Goal: Task Accomplishment & Management: Use online tool/utility

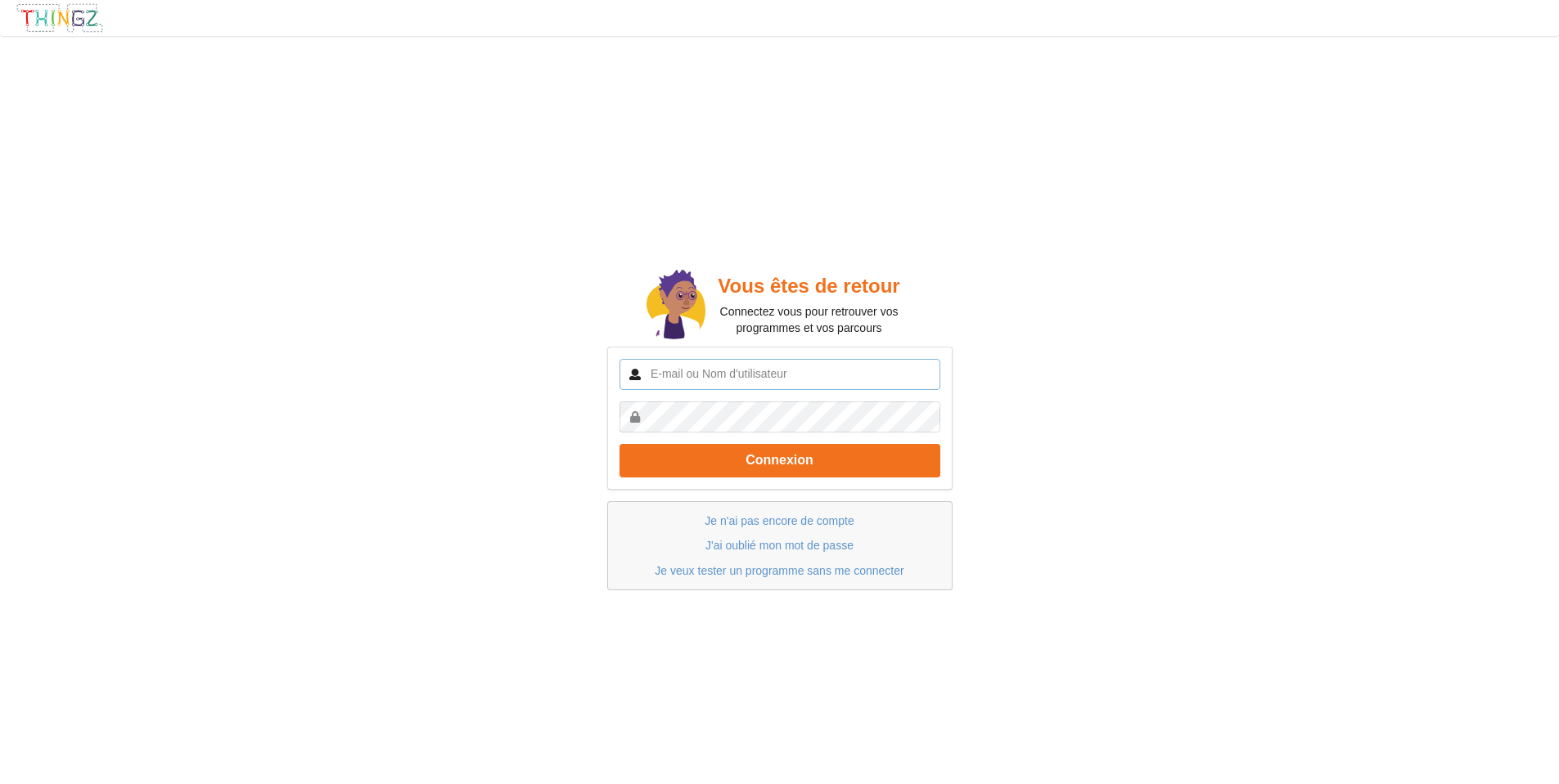
click at [688, 377] on input "text" at bounding box center [780, 375] width 321 height 31
click at [497, 332] on div "Vous êtes de retour Connectez vous pour retrouver vos programmes et vos parcour…" at bounding box center [780, 428] width 1582 height 807
click at [789, 521] on link "Je n'ai pas encore de compte" at bounding box center [779, 521] width 149 height 13
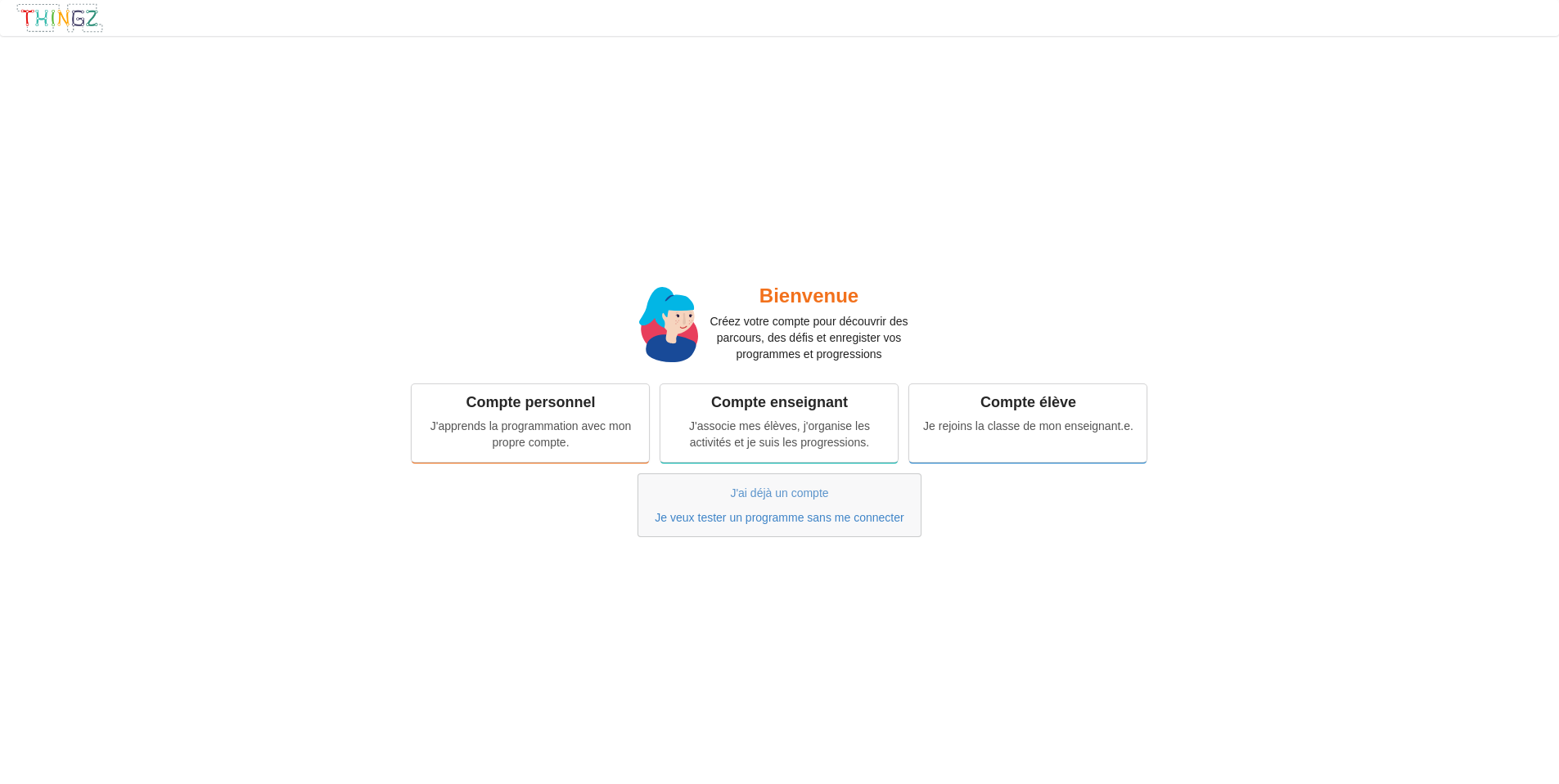
click at [767, 514] on link "Je veux tester un programme sans me connecter" at bounding box center [779, 518] width 248 height 13
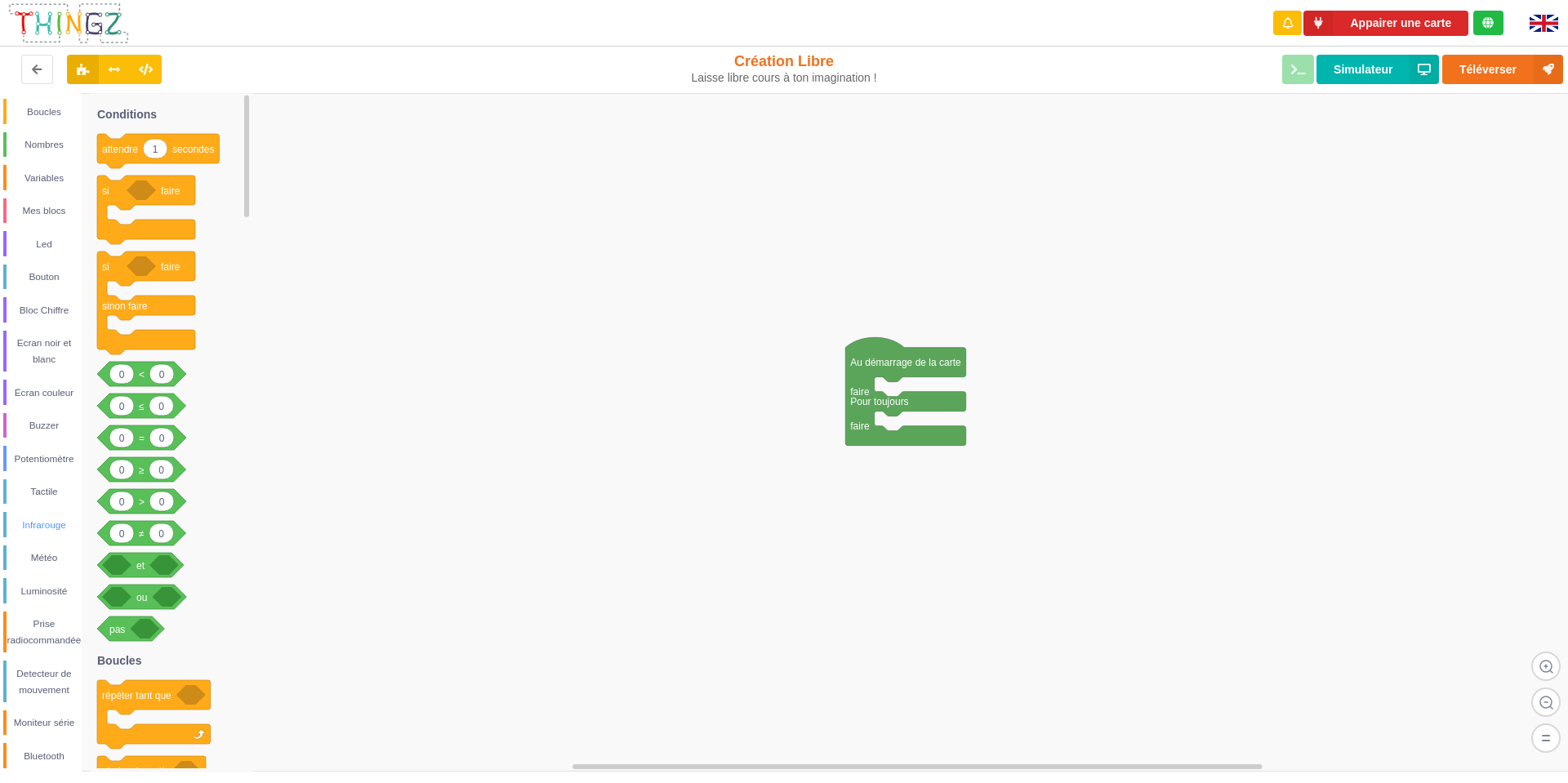
scroll to position [73, 0]
click at [47, 754] on div "Wifi" at bounding box center [44, 751] width 76 height 16
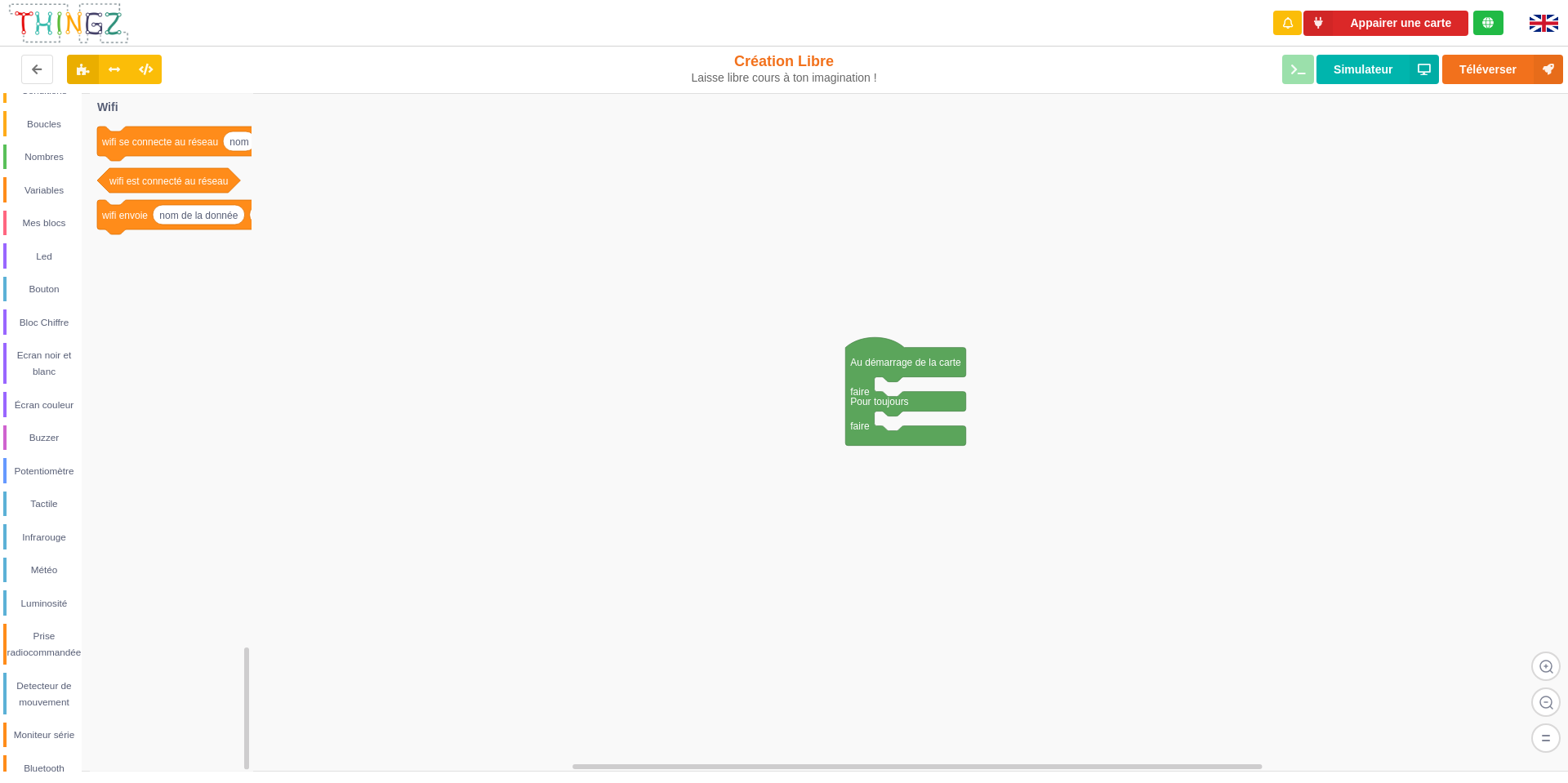
scroll to position [0, 0]
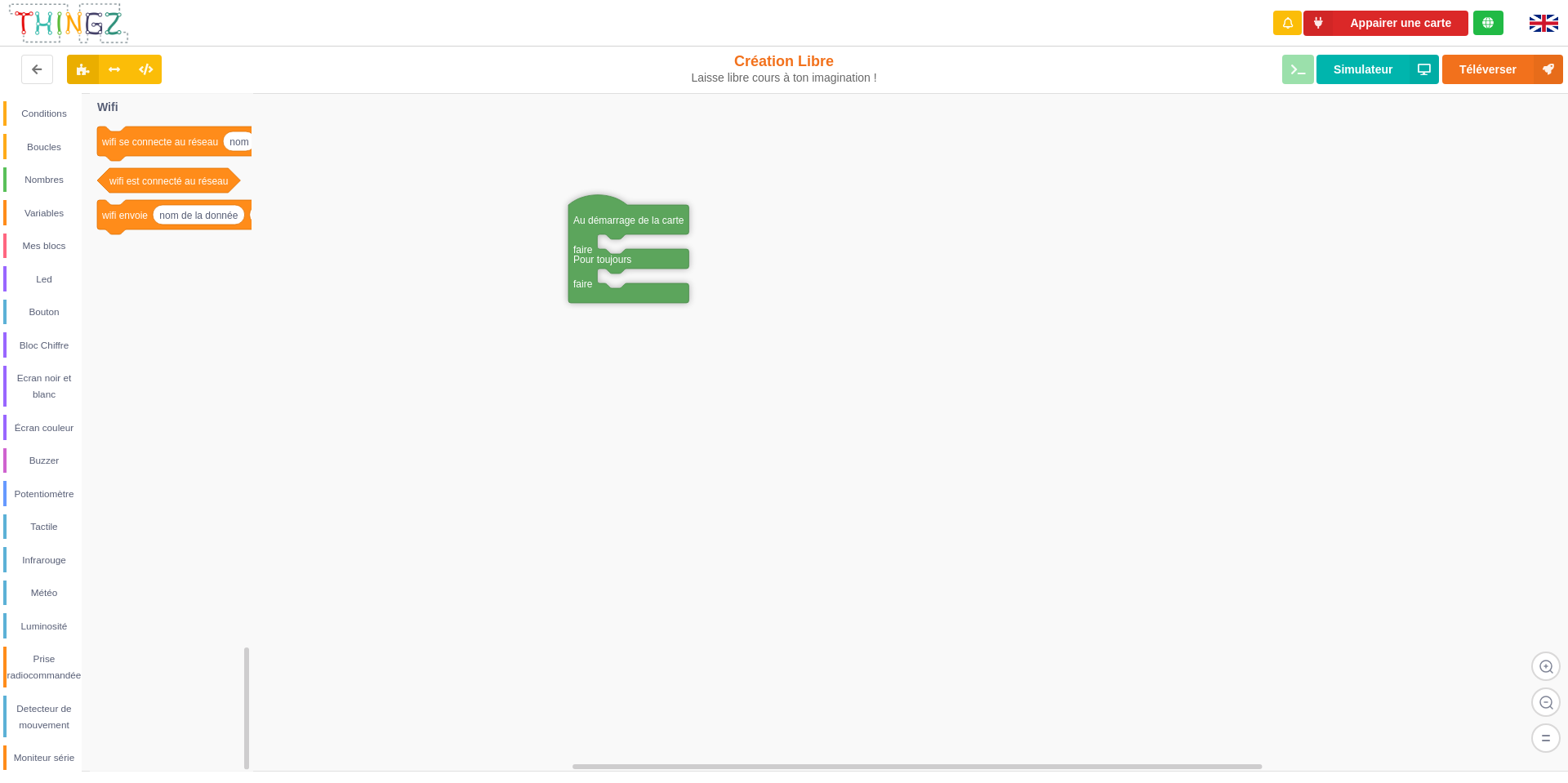
drag, startPoint x: 871, startPoint y: 358, endPoint x: 594, endPoint y: 214, distance: 312.2
click at [44, 716] on div "Bluetooth" at bounding box center [44, 718] width 76 height 16
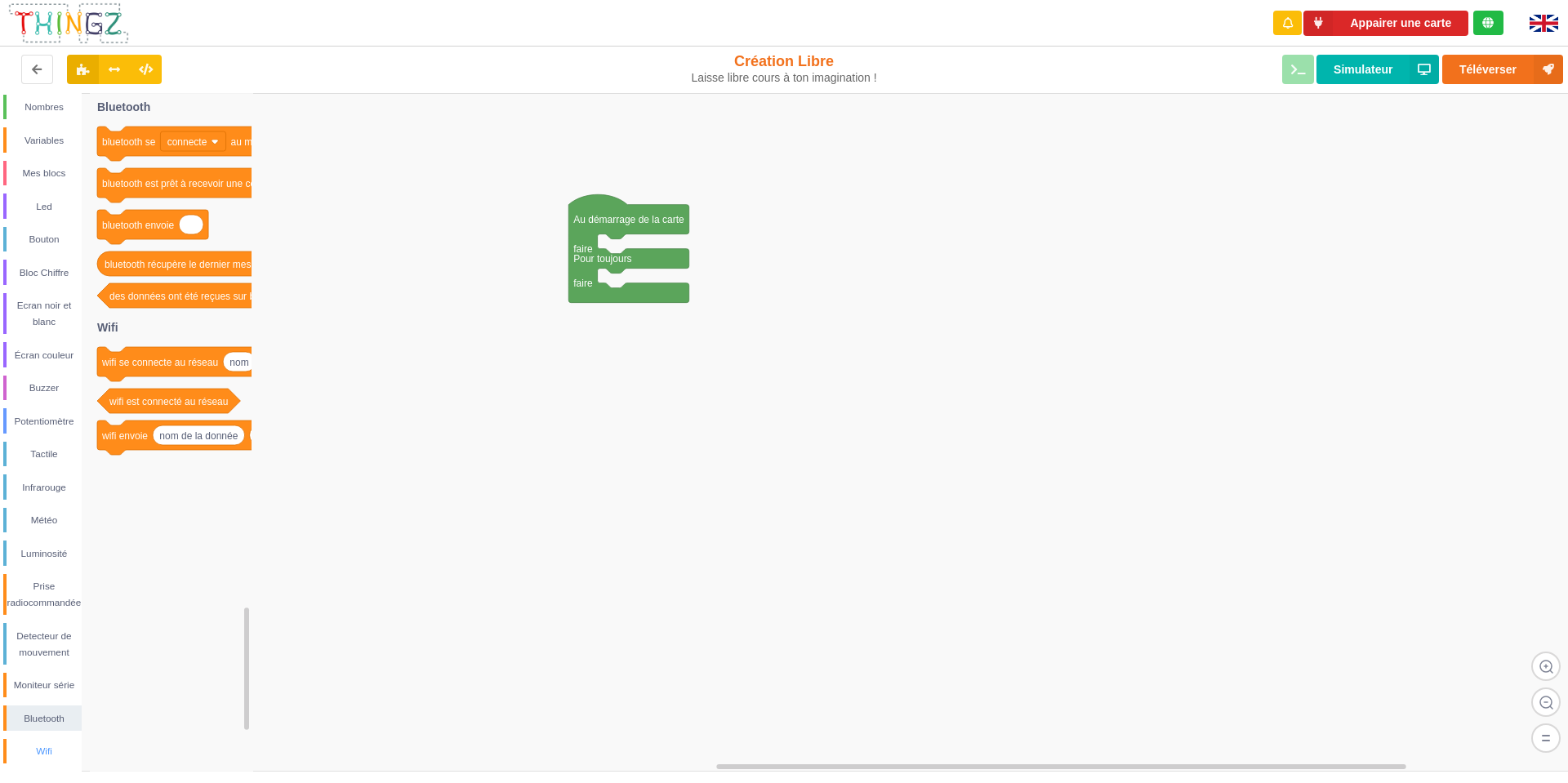
click at [39, 748] on div "Wifi" at bounding box center [44, 751] width 76 height 16
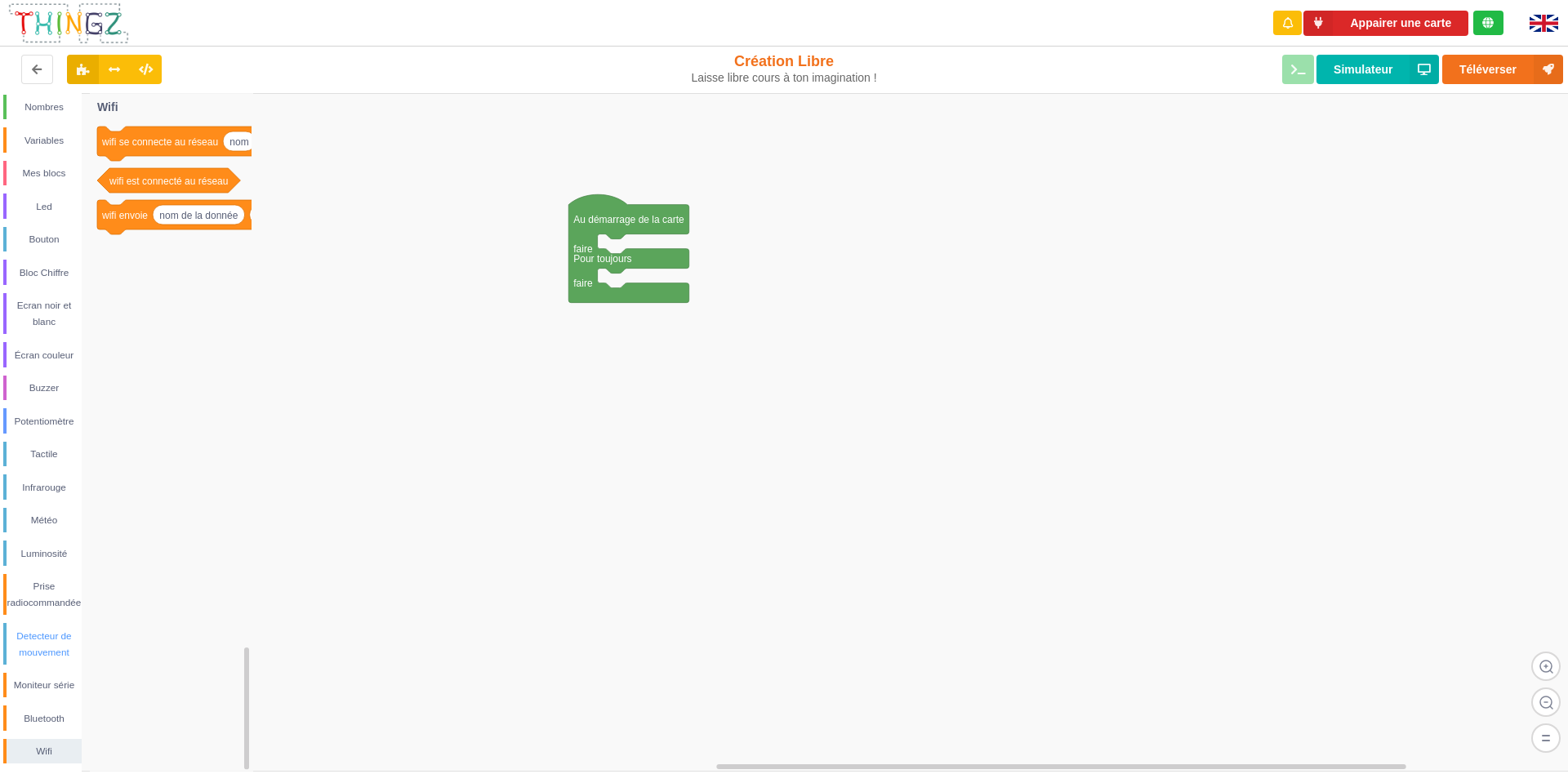
click at [47, 656] on div "Detecteur de mouvement" at bounding box center [44, 644] width 76 height 33
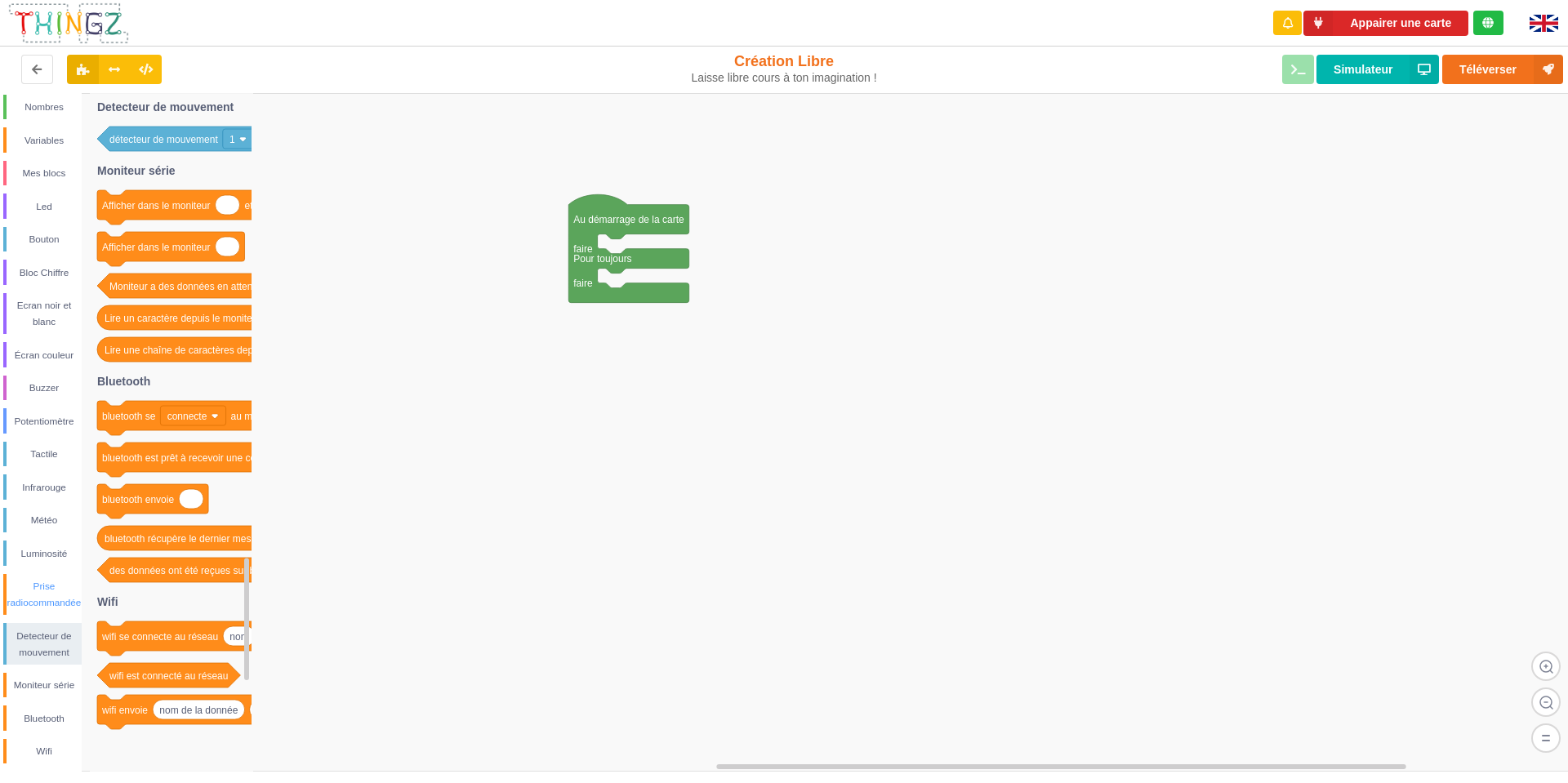
click at [45, 604] on div "Prise radiocommandée" at bounding box center [44, 594] width 76 height 33
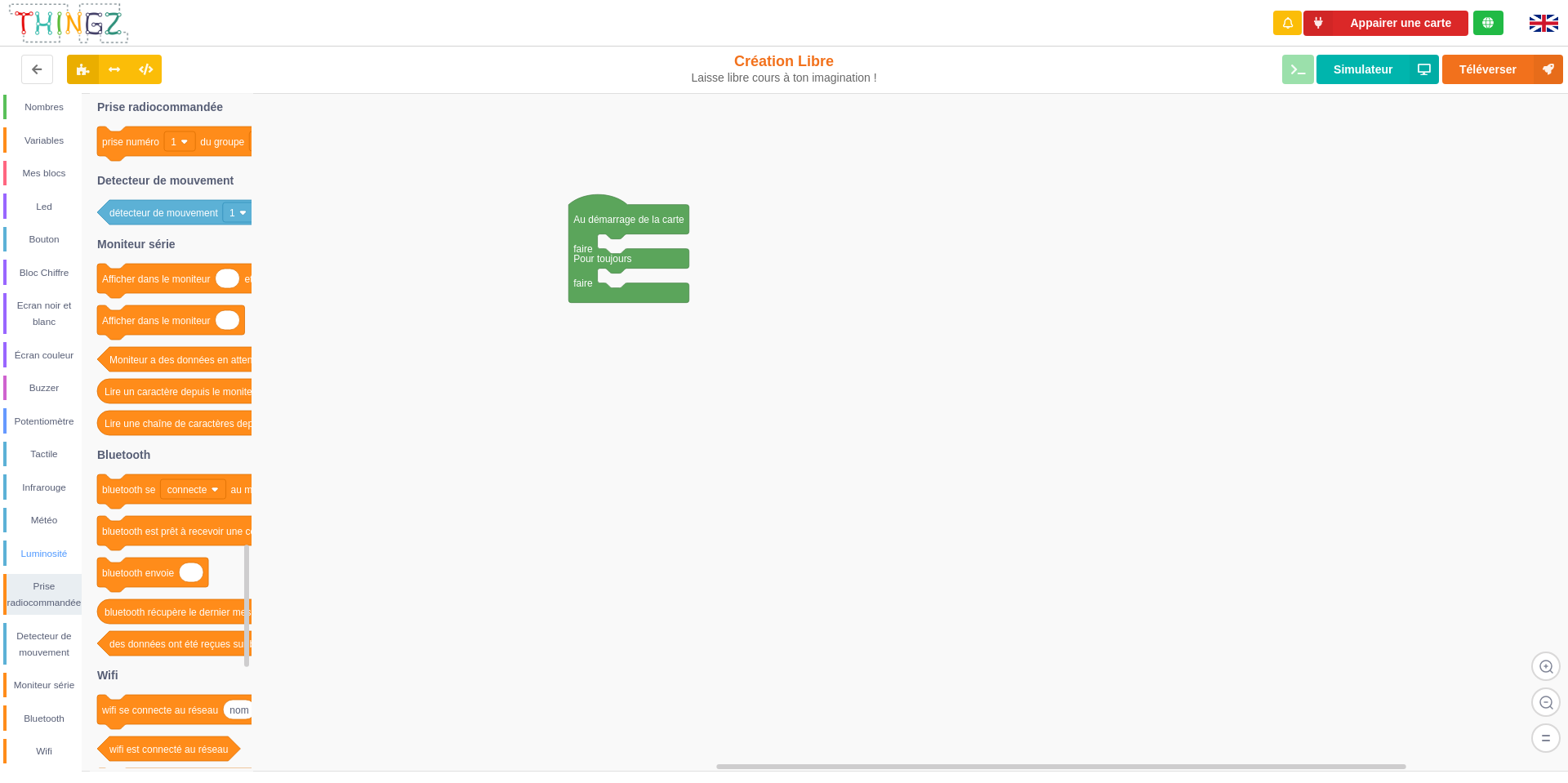
click at [41, 559] on div "Luminosité" at bounding box center [44, 553] width 76 height 16
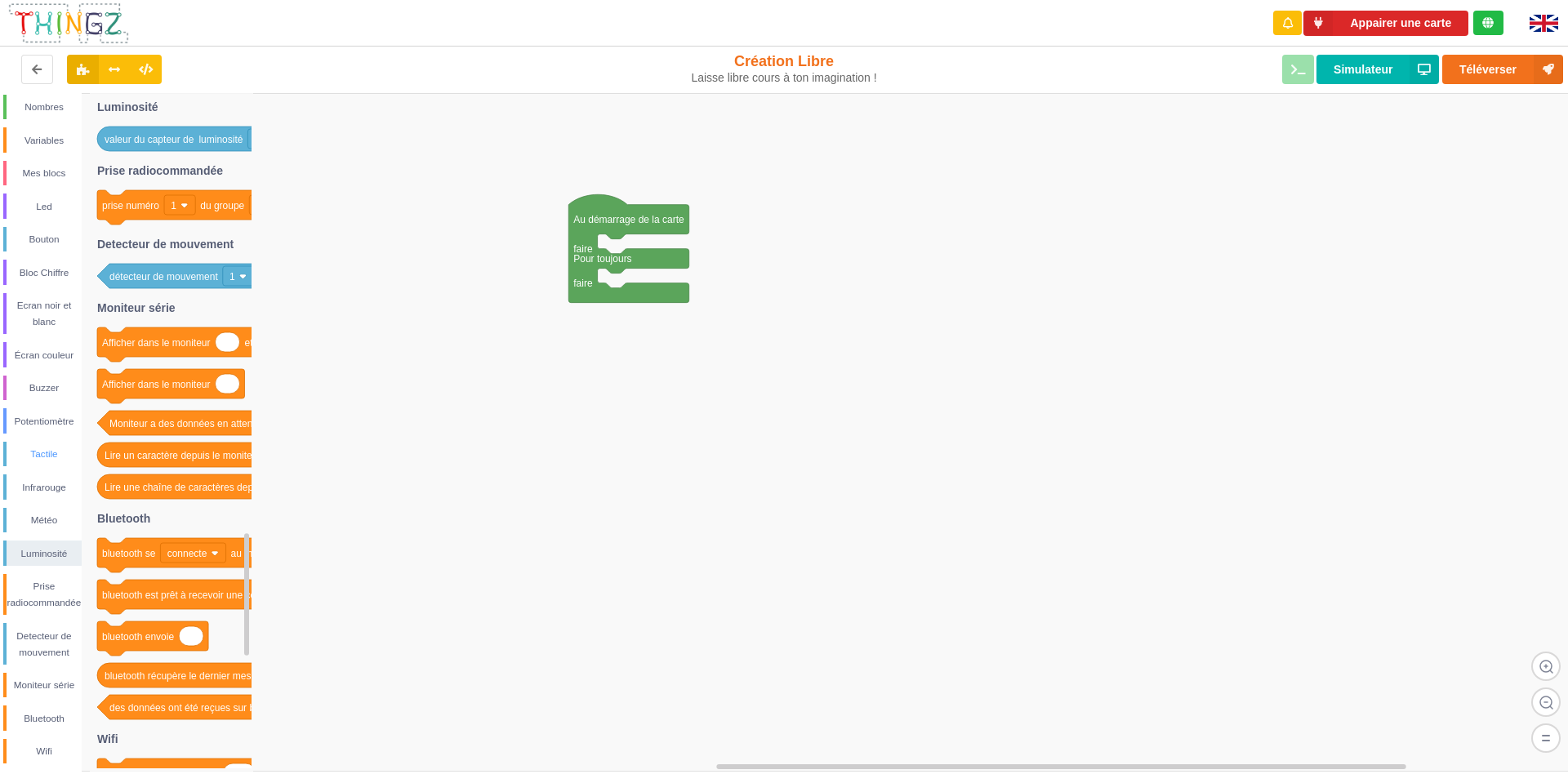
click at [50, 452] on div "Tactile" at bounding box center [44, 454] width 76 height 16
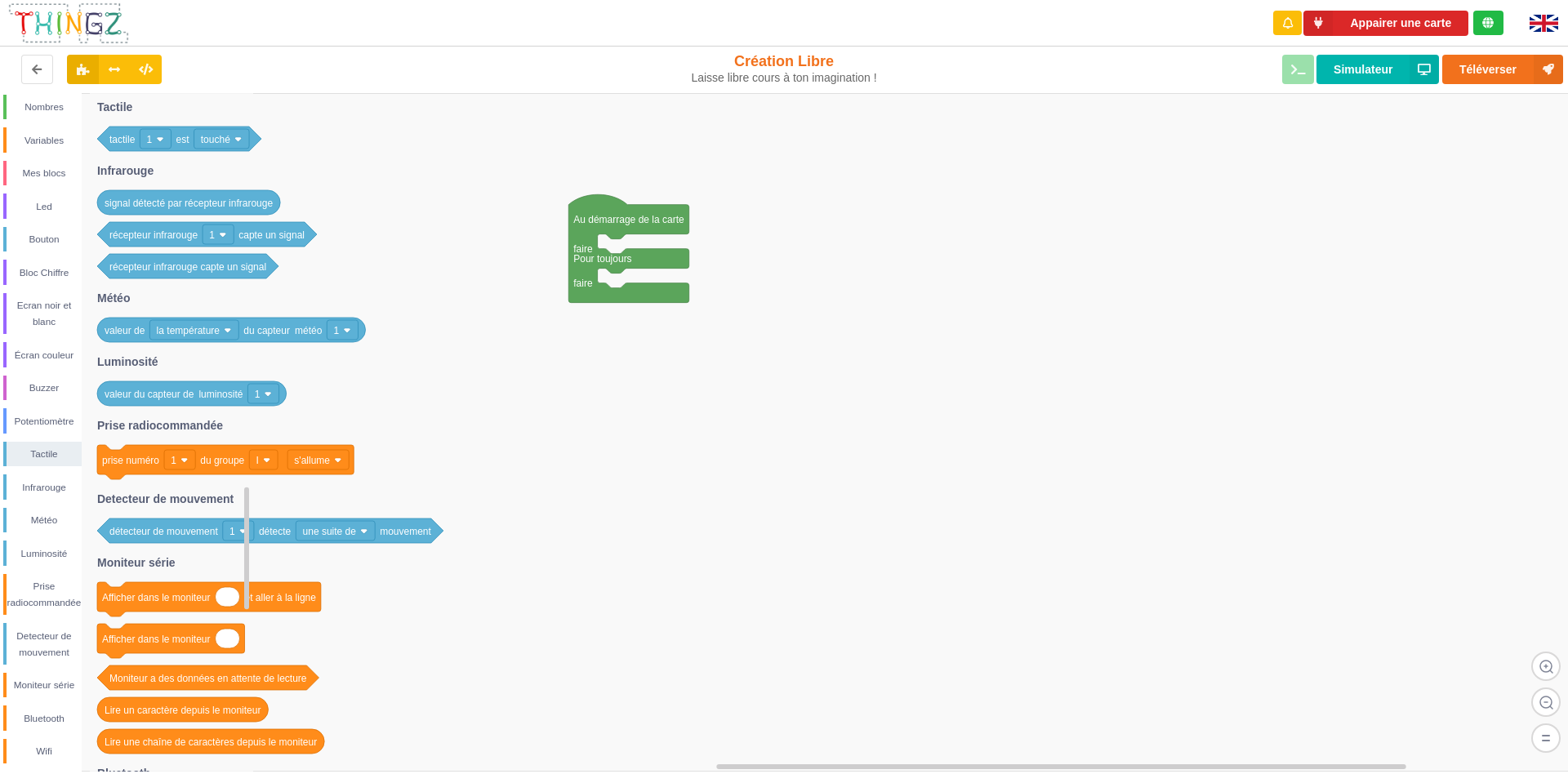
click at [160, 139] on image at bounding box center [161, 140] width 8 height 8
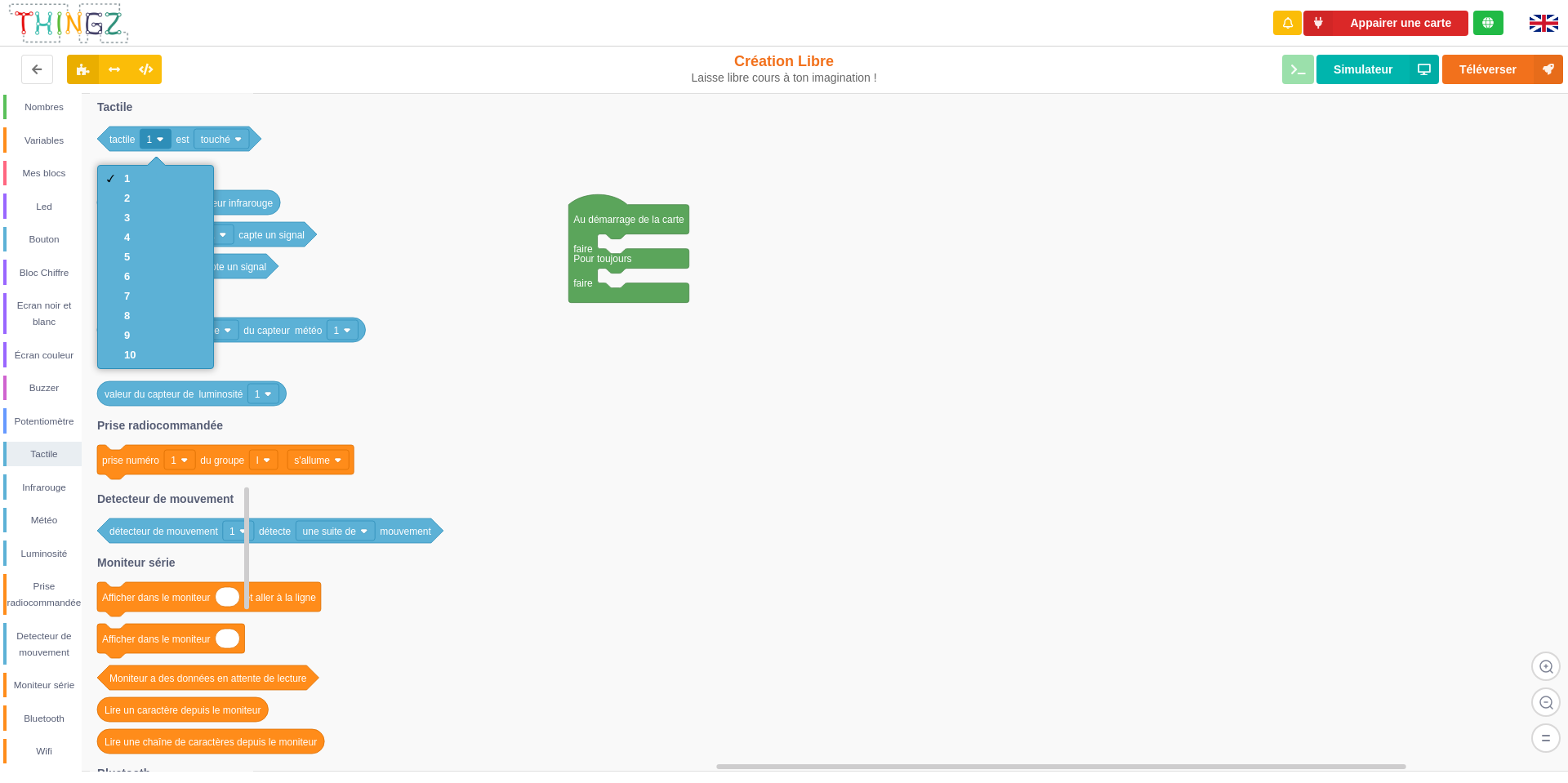
click at [160, 139] on image at bounding box center [161, 140] width 8 height 8
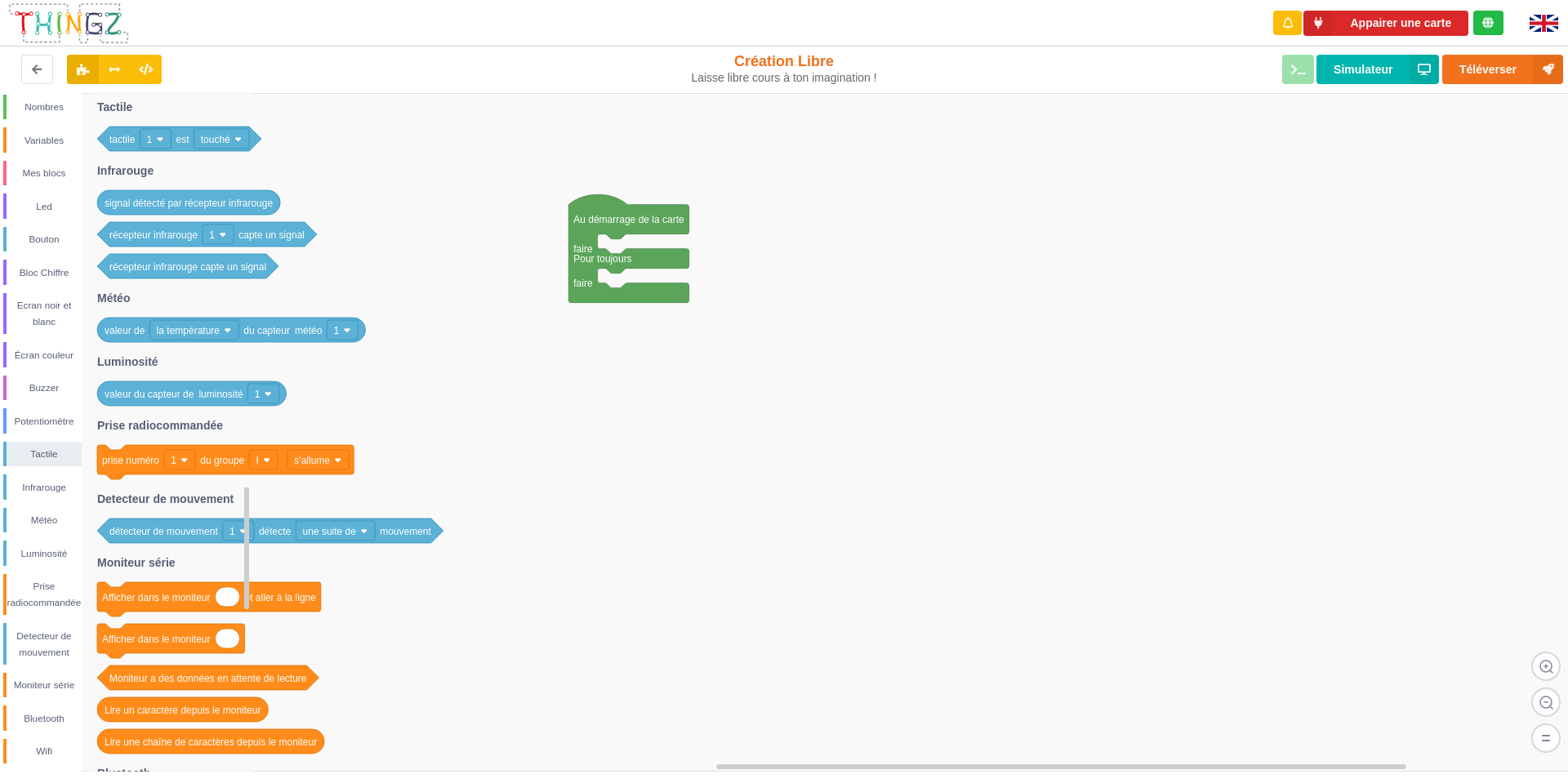
click at [127, 137] on text "tactile" at bounding box center [122, 140] width 26 height 11
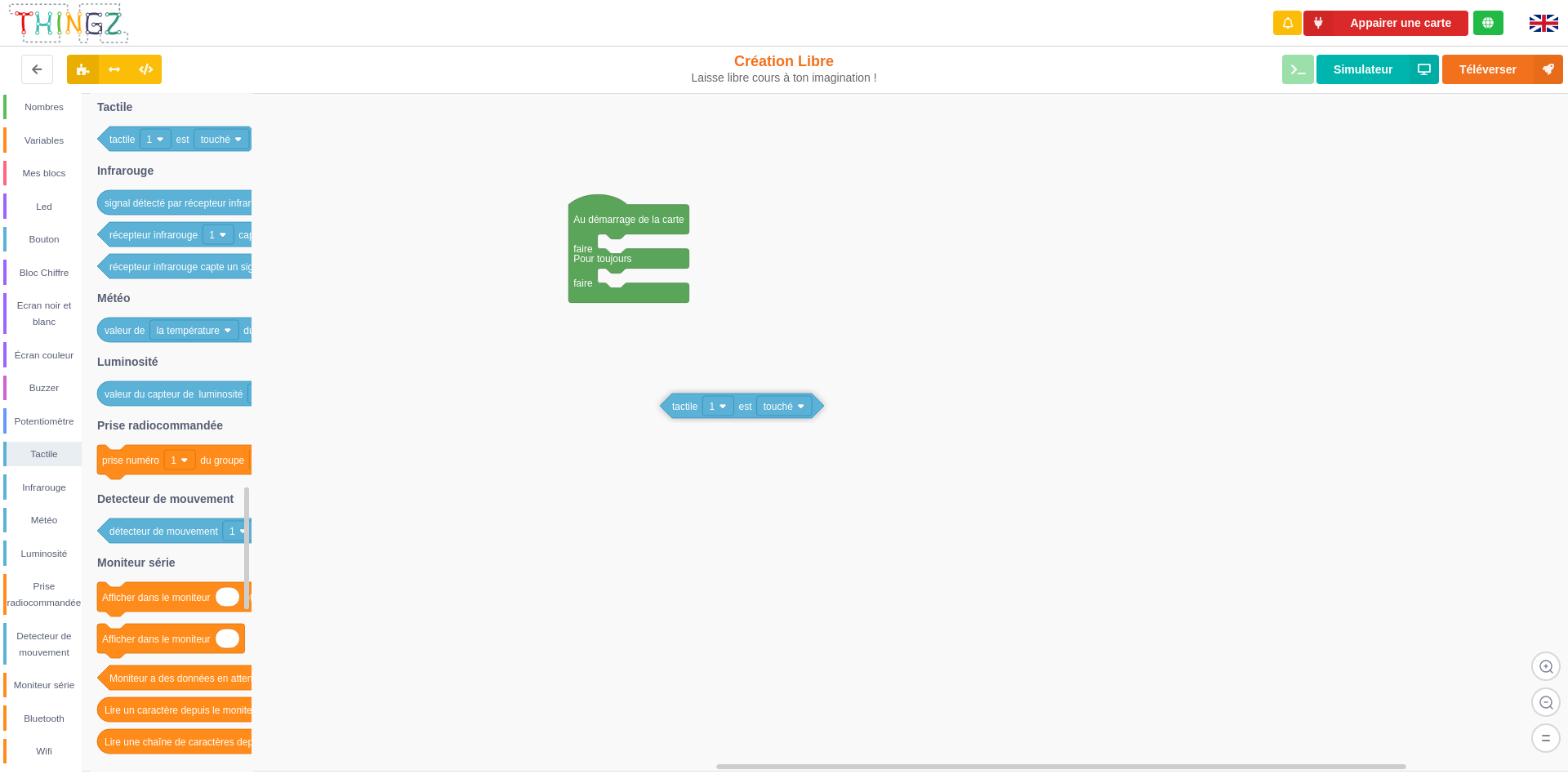
drag, startPoint x: 126, startPoint y: 137, endPoint x: 689, endPoint y: 404, distance: 623.1
click at [689, 404] on div "Conditions Boucles Nombres Variables Mes blocs Led Bouton Bloc Chiffre Ecran no…" at bounding box center [790, 432] width 1579 height 679
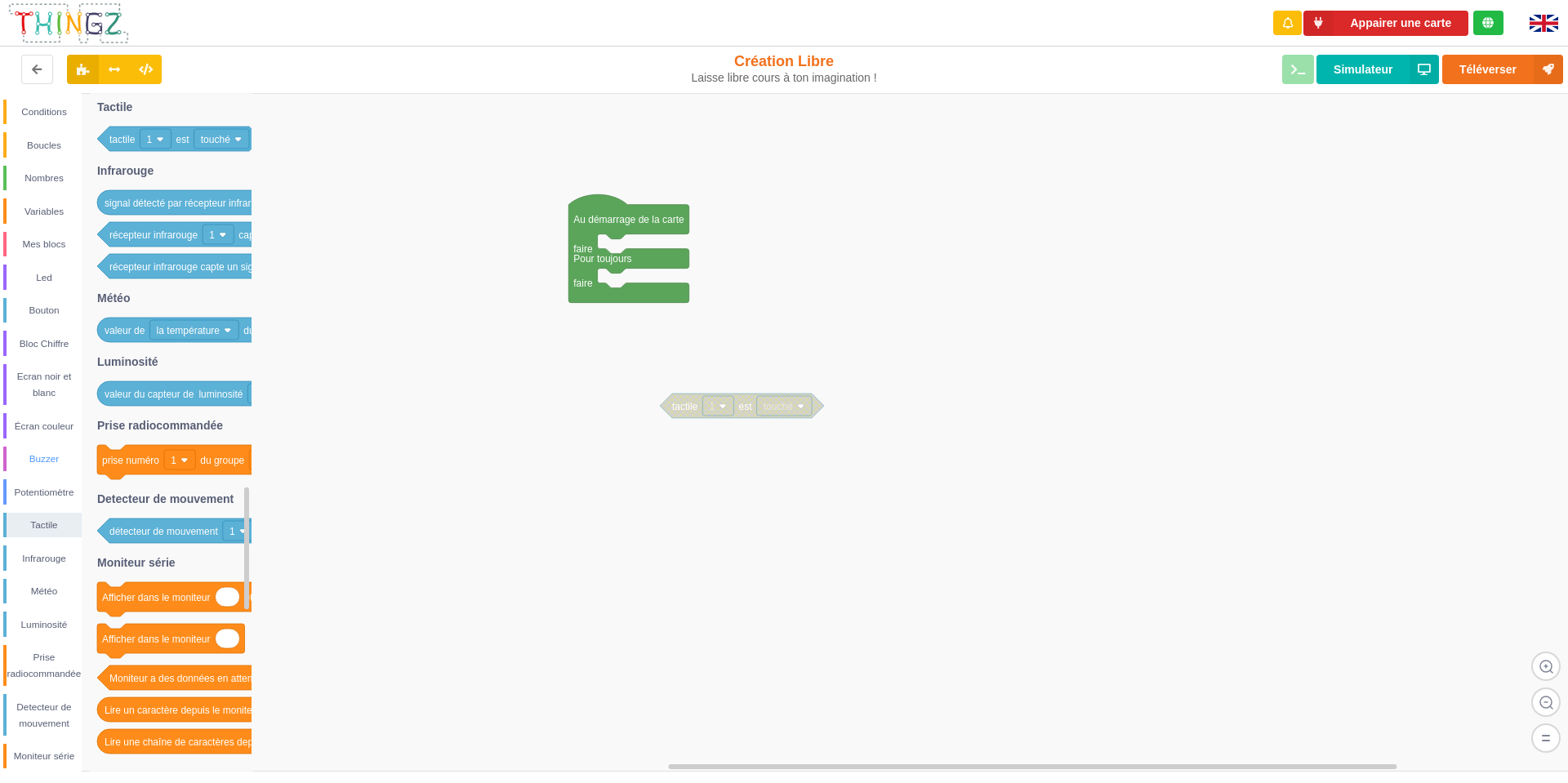
scroll to position [0, 0]
click at [41, 148] on div "Boucles" at bounding box center [44, 146] width 76 height 16
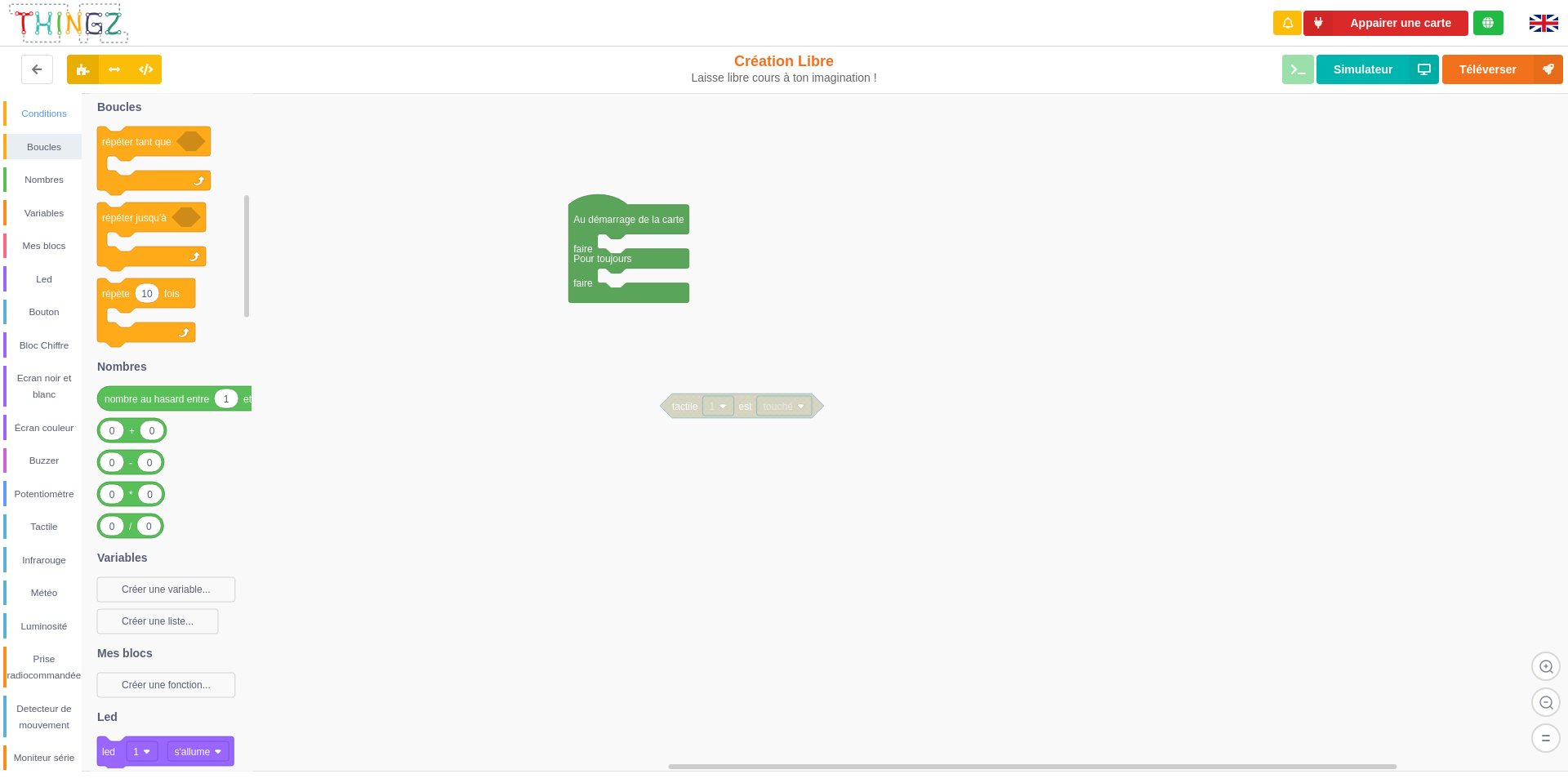
click at [49, 112] on div "Conditions" at bounding box center [44, 113] width 76 height 16
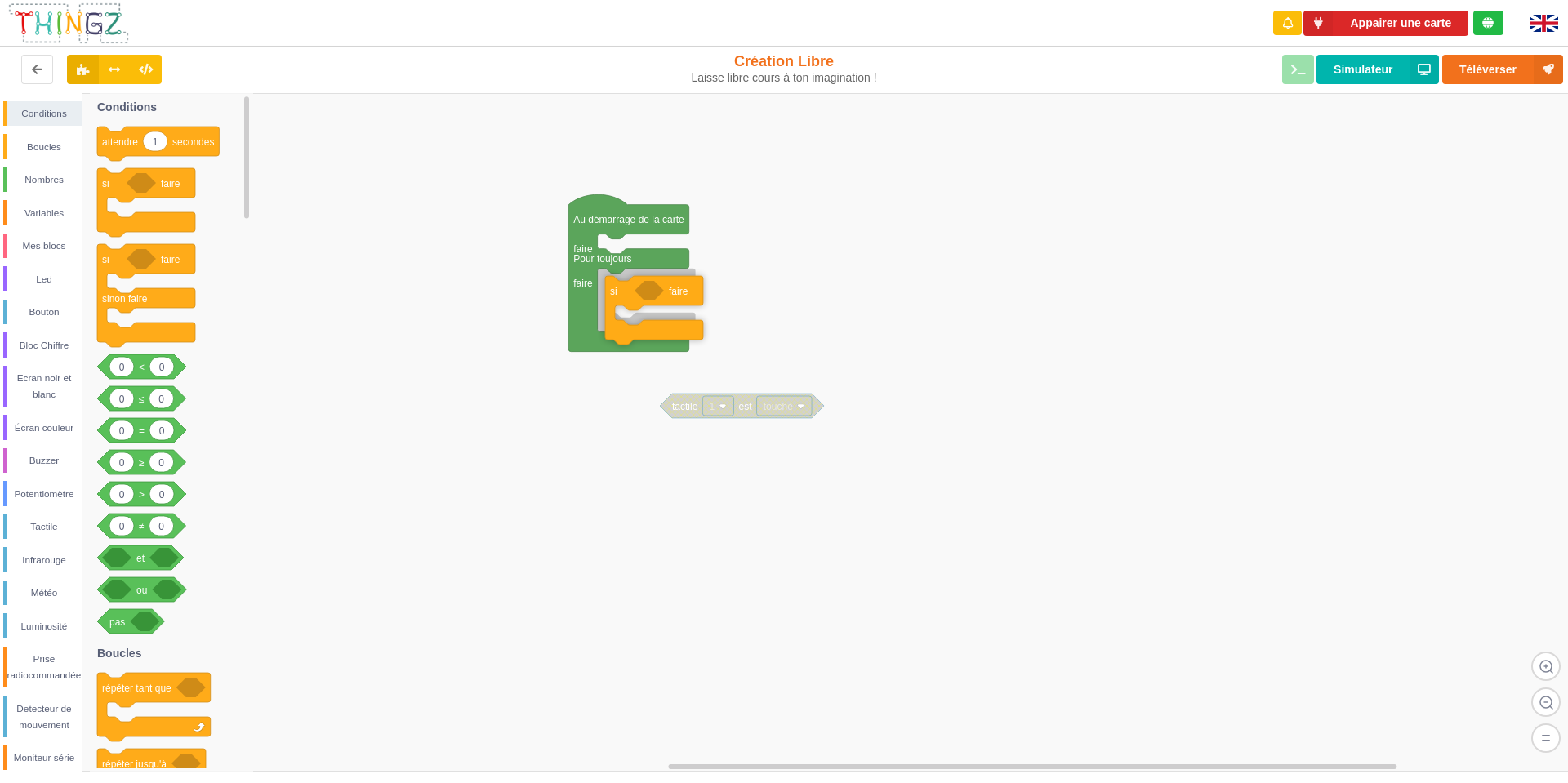
drag, startPoint x: 127, startPoint y: 178, endPoint x: 627, endPoint y: 283, distance: 510.9
click at [627, 283] on div "Conditions Boucles Nombres Variables Mes blocs Led Bouton Bloc Chiffre Ecran no…" at bounding box center [790, 432] width 1579 height 679
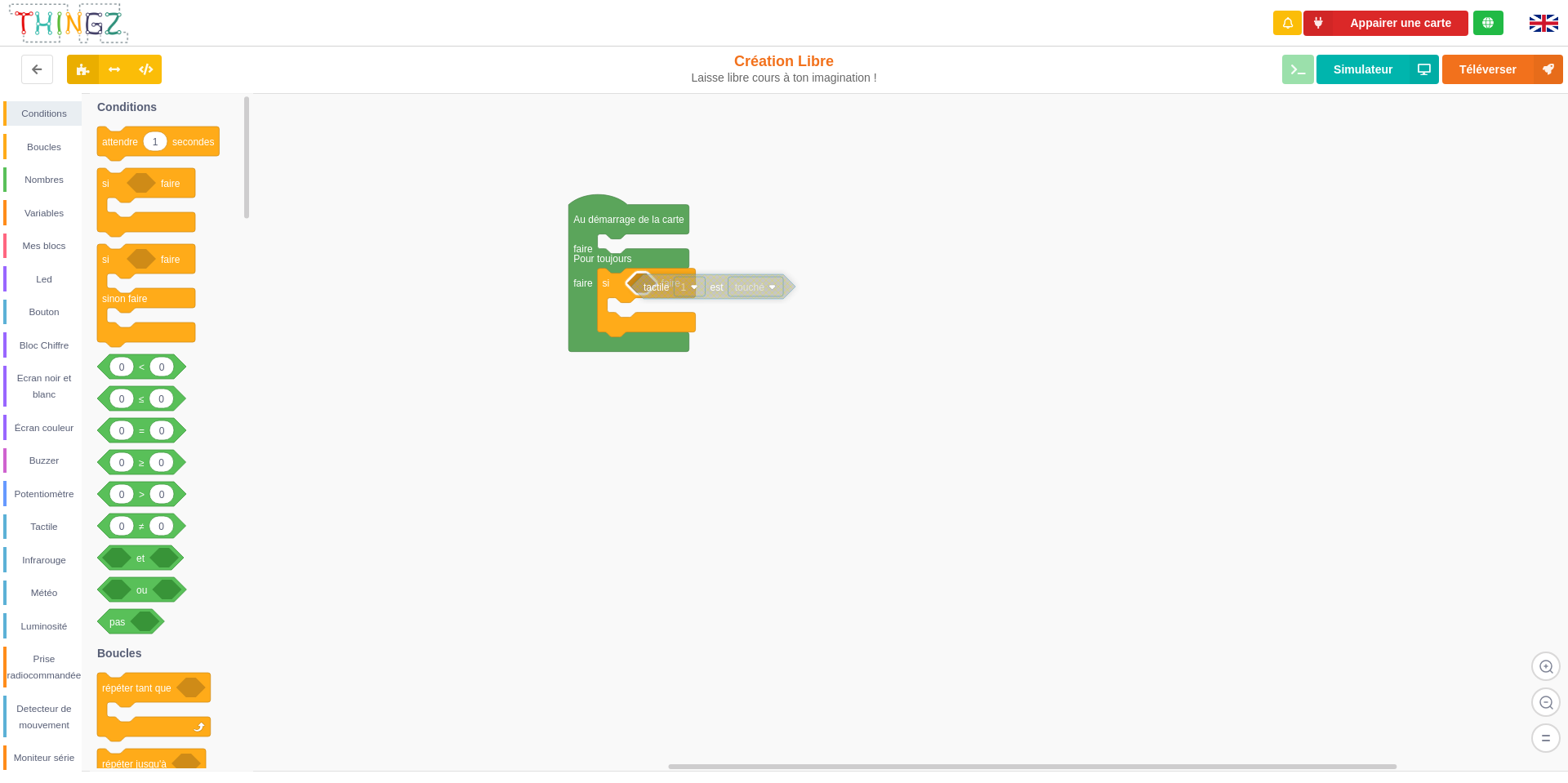
drag, startPoint x: 680, startPoint y: 407, endPoint x: 649, endPoint y: 294, distance: 117.2
click at [47, 433] on div "Écran couleur" at bounding box center [44, 428] width 76 height 16
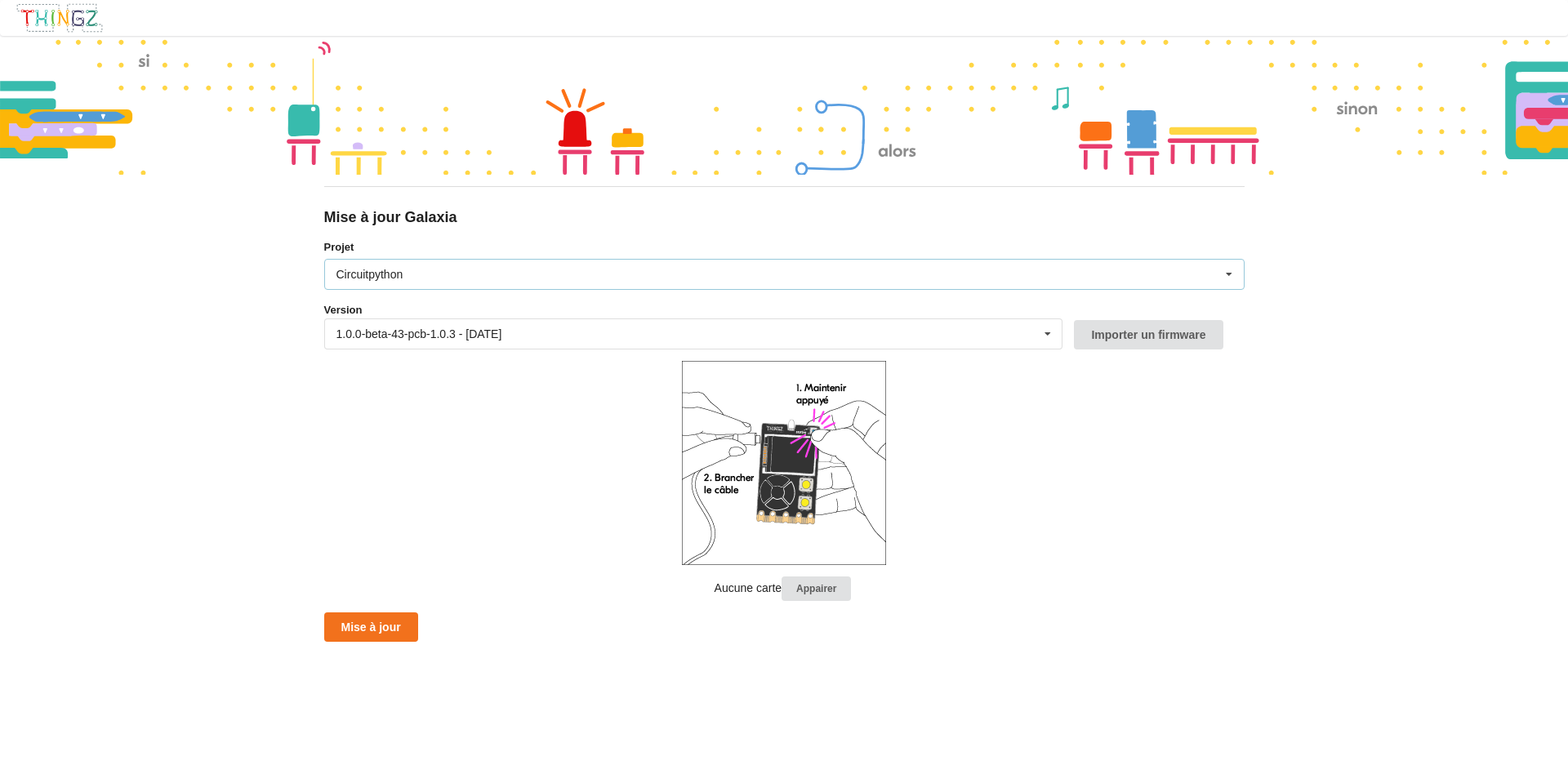
click at [385, 274] on div "Circuitpython" at bounding box center [370, 275] width 67 height 11
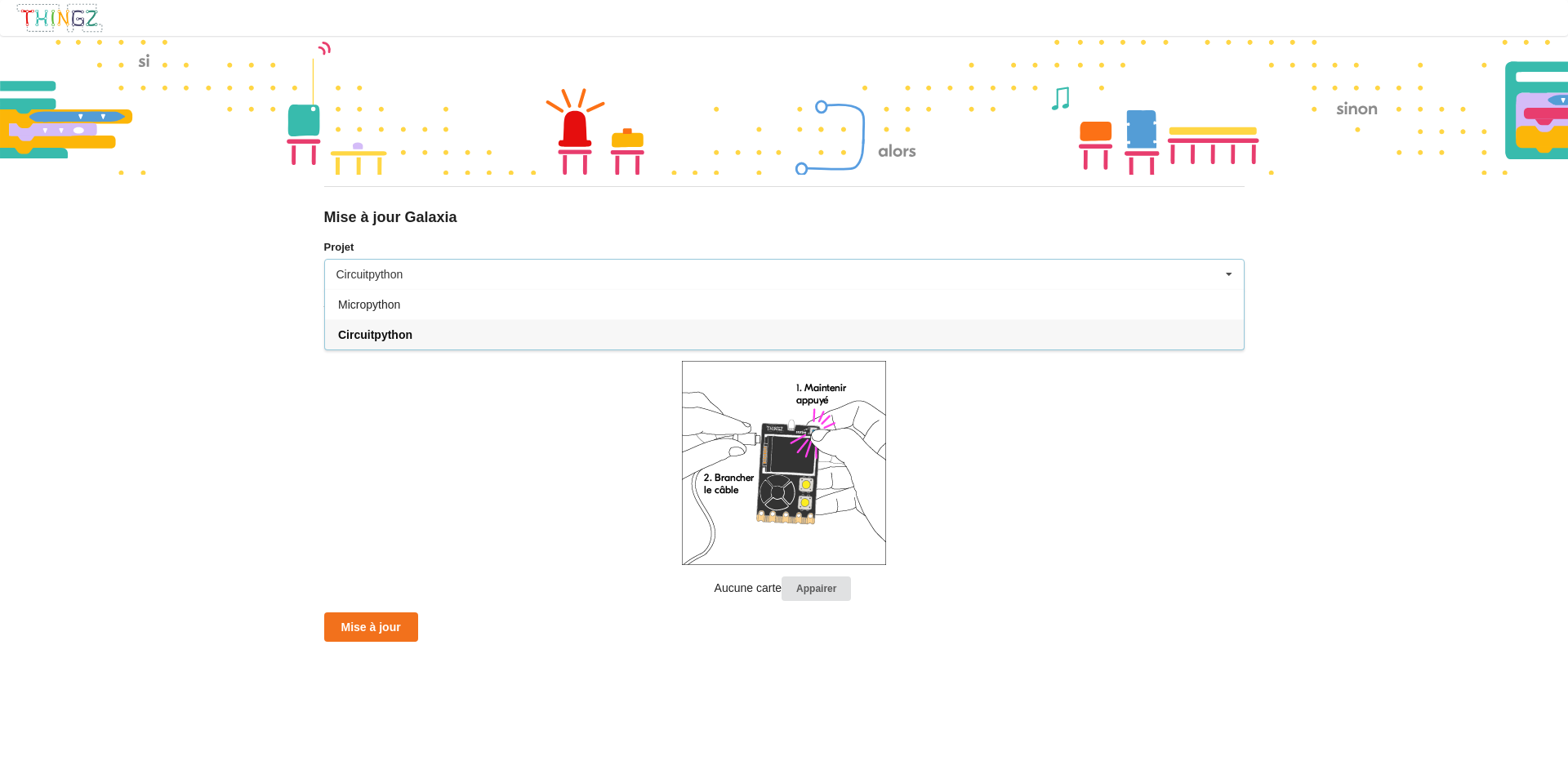
click at [385, 274] on div "Circuitpython" at bounding box center [370, 275] width 67 height 11
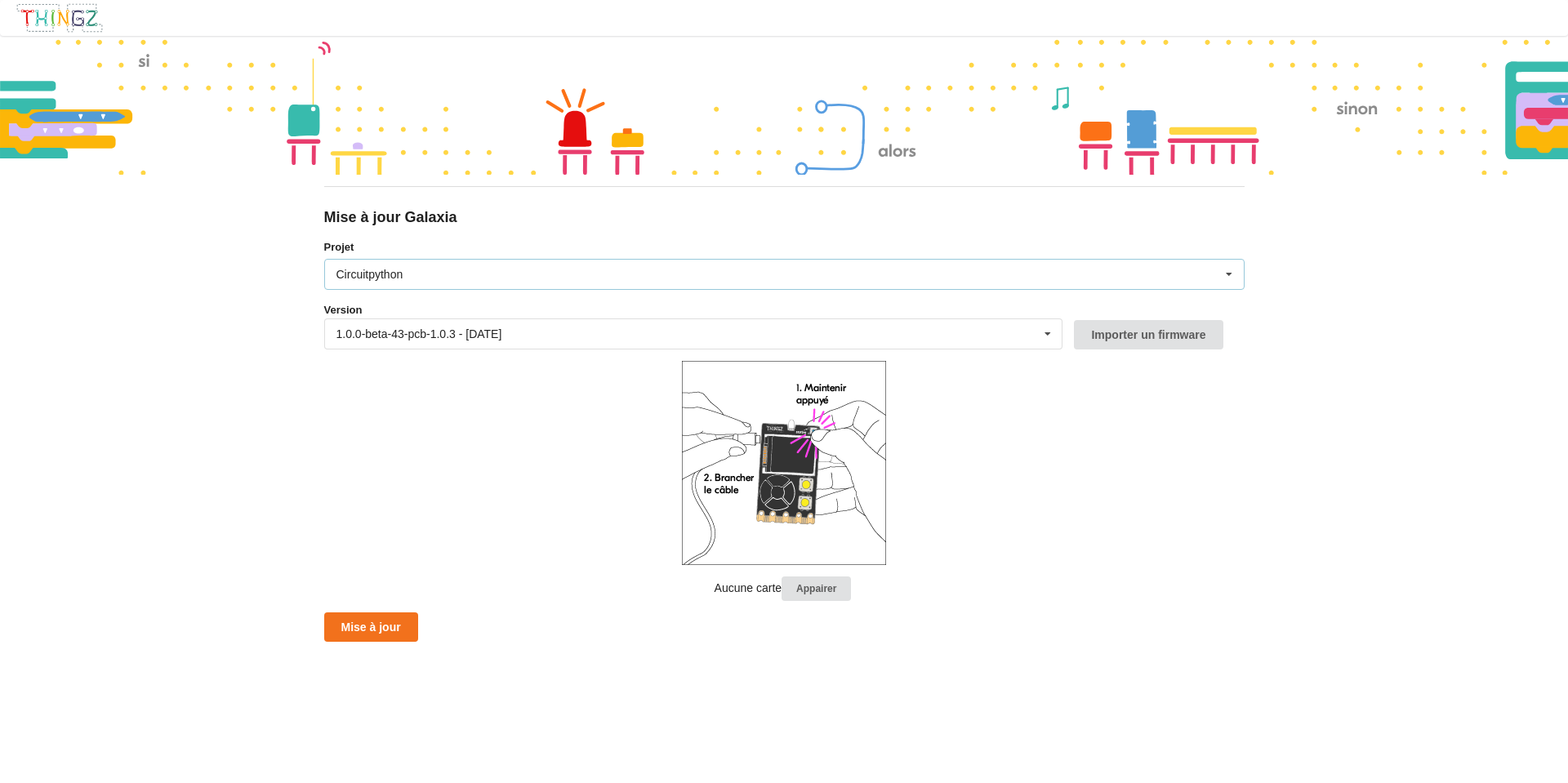
click at [407, 283] on div "Circuitpython Micropython Circuitpython" at bounding box center [785, 275] width 921 height 31
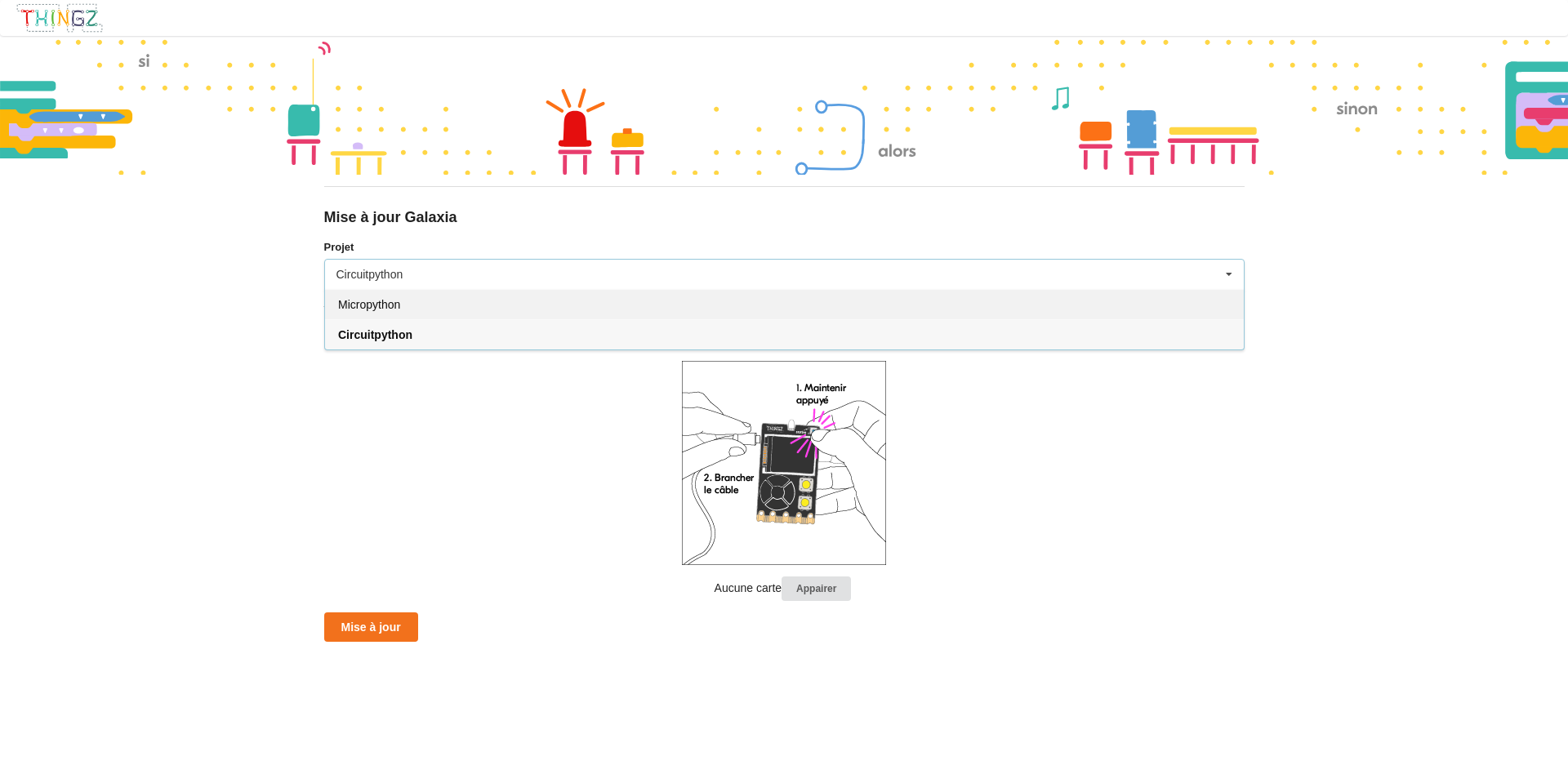
click at [414, 314] on div "Micropython" at bounding box center [785, 304] width 919 height 31
